Goal: Transaction & Acquisition: Purchase product/service

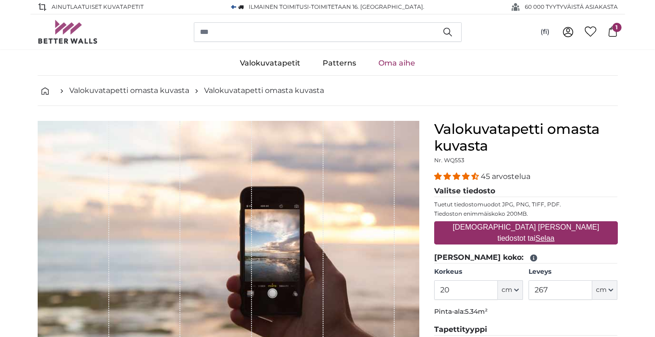
type input "2"
type input "258"
click at [554, 286] on input "267" at bounding box center [561, 290] width 64 height 20
type input "2"
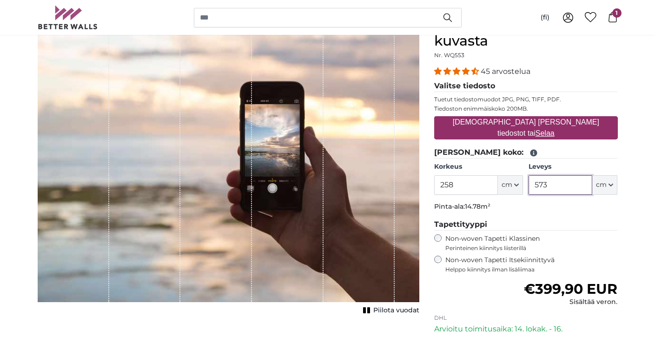
scroll to position [112, 0]
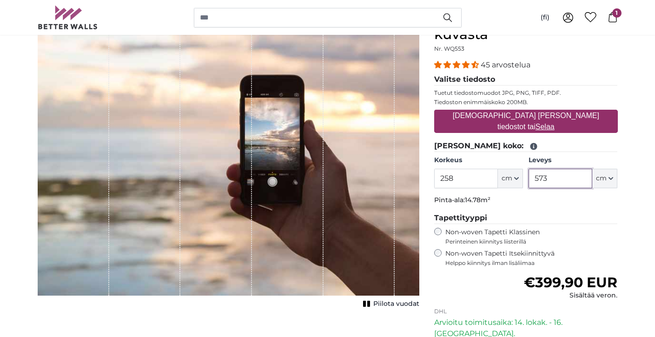
type input "573"
click at [616, 11] on span "1" at bounding box center [616, 12] width 9 height 9
